Goal: Task Accomplishment & Management: Use online tool/utility

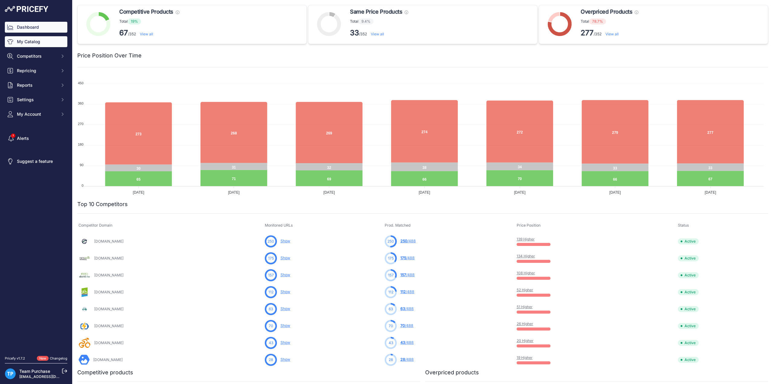
click at [34, 40] on link "My Catalog" at bounding box center [36, 41] width 63 height 11
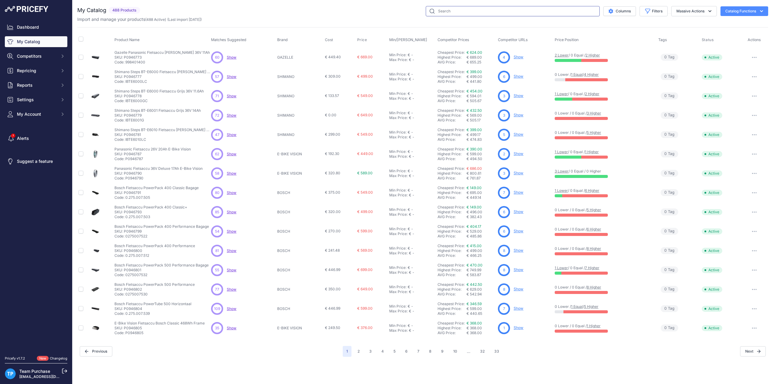
click at [505, 9] on input "text" at bounding box center [513, 11] width 174 height 10
paste input "P1051540"
type input "P1051540"
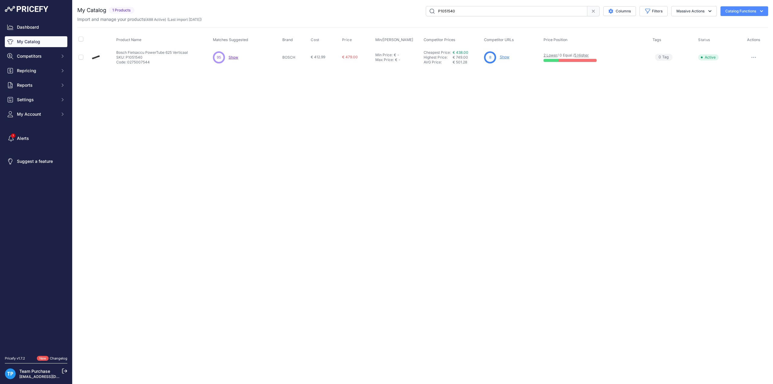
click at [504, 58] on link "Show" at bounding box center [505, 57] width 10 height 5
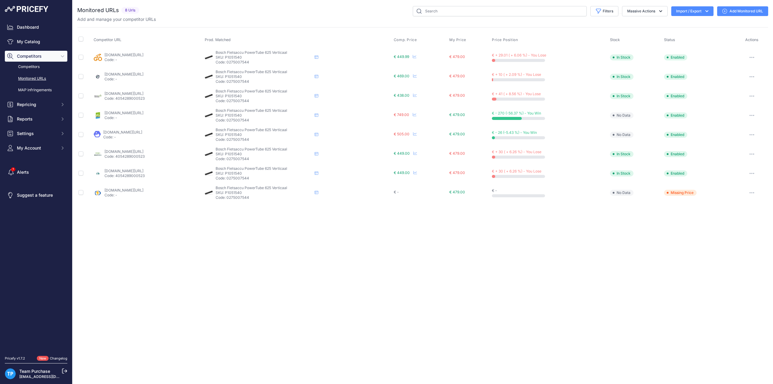
click at [193, 8] on div "Filters Saved Filters Set None Competitors Cheaper Than Me Competitors Products…" at bounding box center [455, 11] width 627 height 10
click at [750, 194] on button "button" at bounding box center [752, 192] width 12 height 8
click at [730, 237] on button "Fetch Updated Price" at bounding box center [737, 235] width 62 height 10
